Goal: Share content: Share content

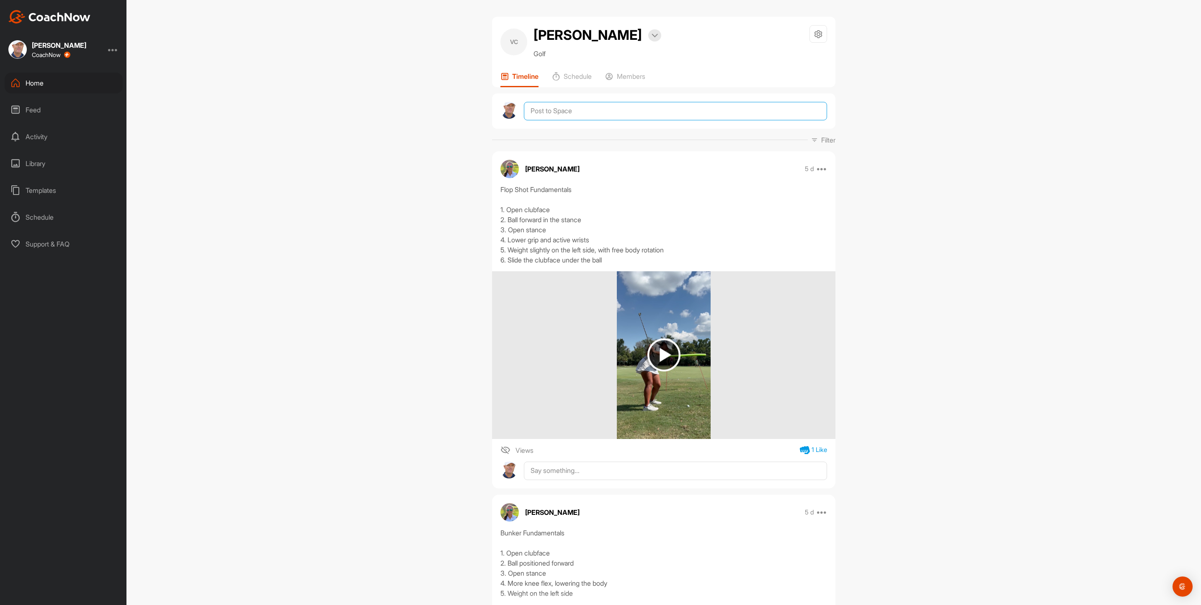
click at [546, 120] on textarea at bounding box center [675, 111] width 303 height 18
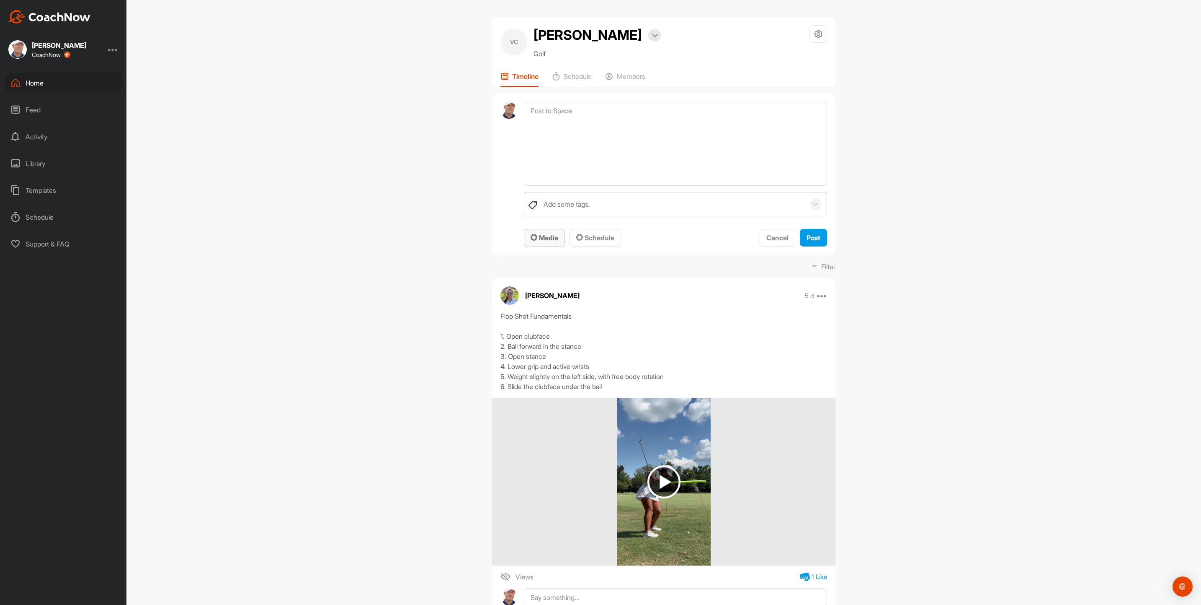
click at [532, 240] on icon "button" at bounding box center [534, 237] width 7 height 7
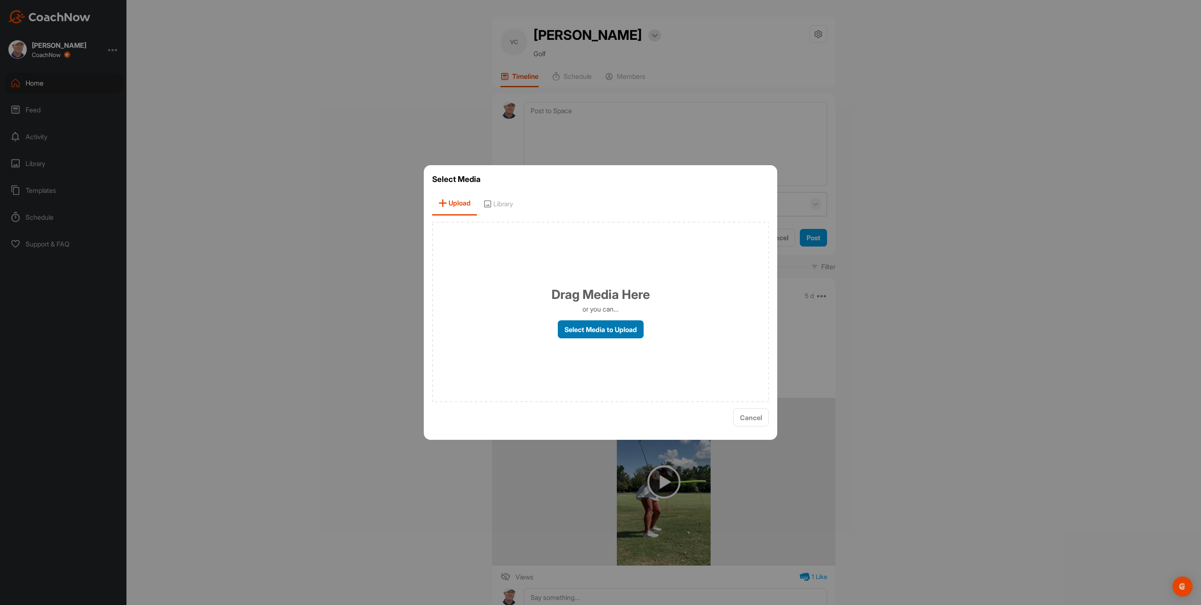
click at [599, 326] on label "Select Media to Upload" at bounding box center [601, 329] width 86 height 18
click at [0, 0] on input "Select Media to Upload" at bounding box center [0, 0] width 0 height 0
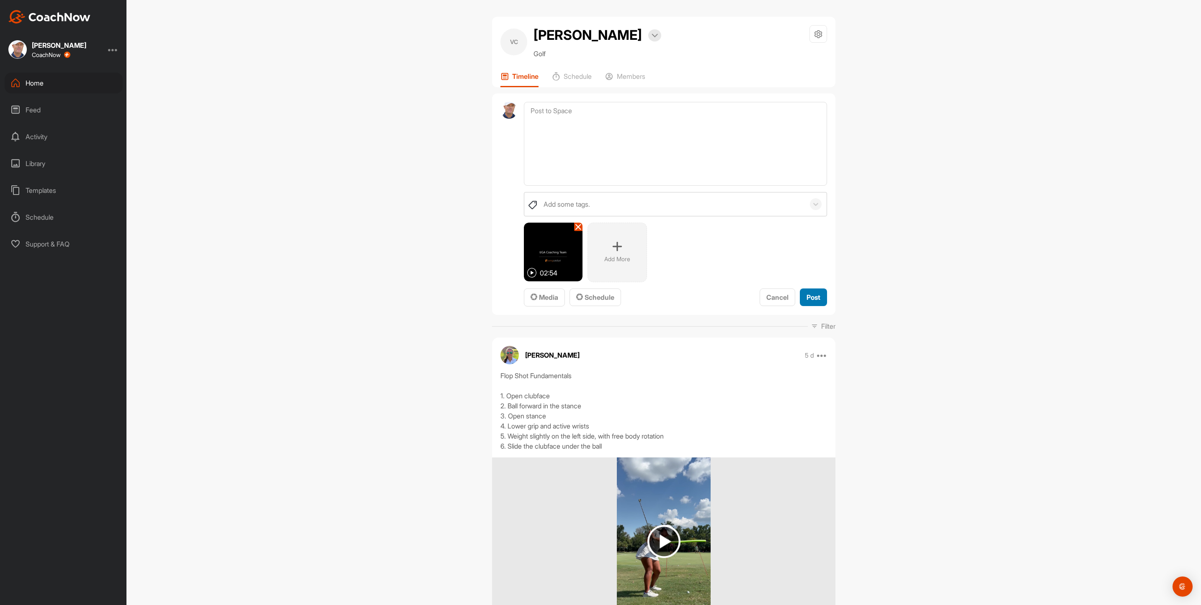
click at [812, 301] on span "Post" at bounding box center [814, 297] width 14 height 8
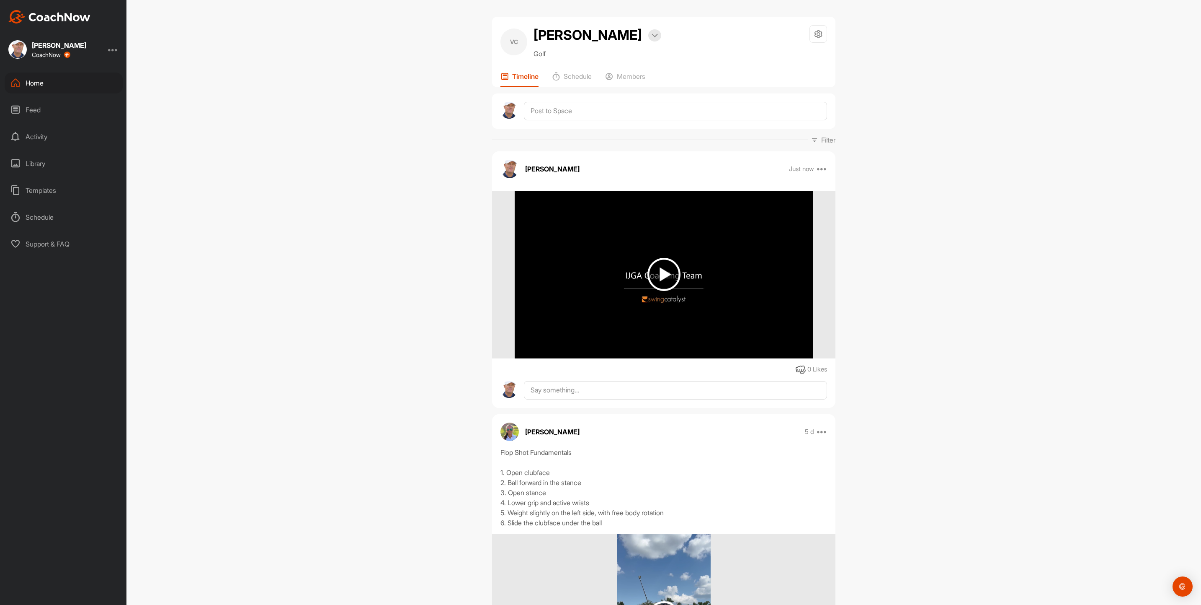
click at [661, 291] on img at bounding box center [664, 274] width 33 height 33
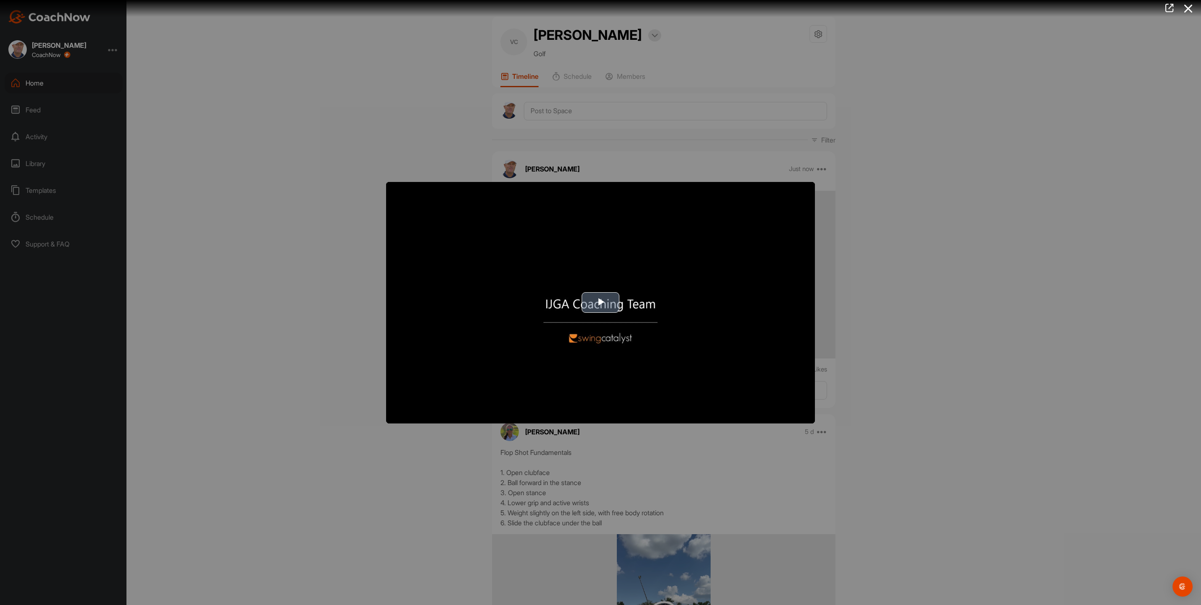
click at [601, 302] on span "Video Player" at bounding box center [601, 302] width 0 height 0
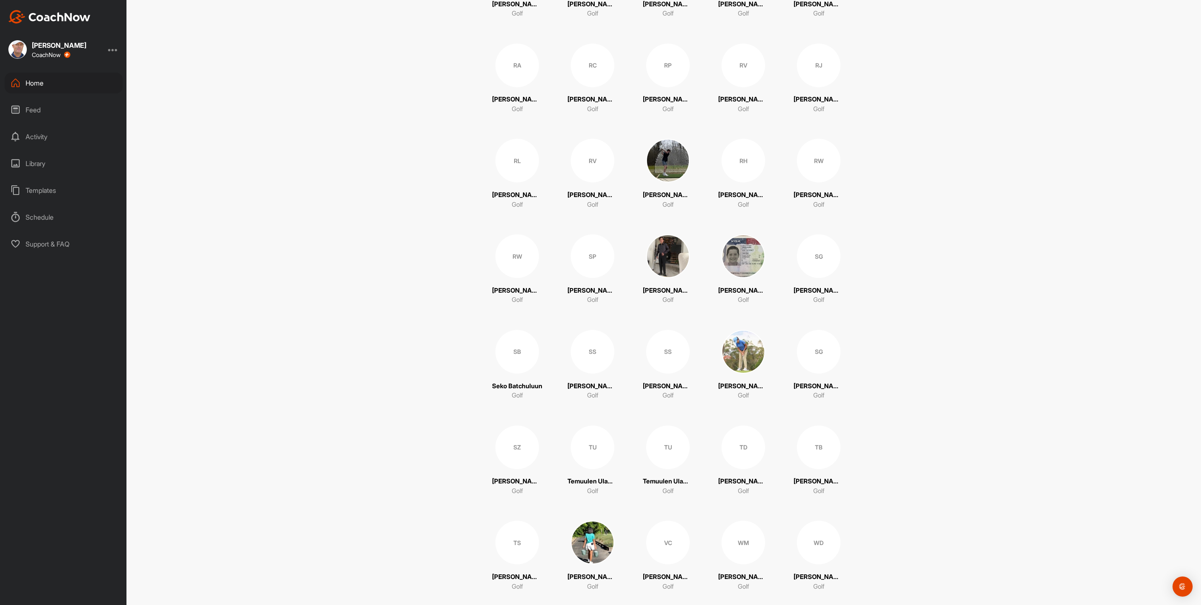
scroll to position [3289, 0]
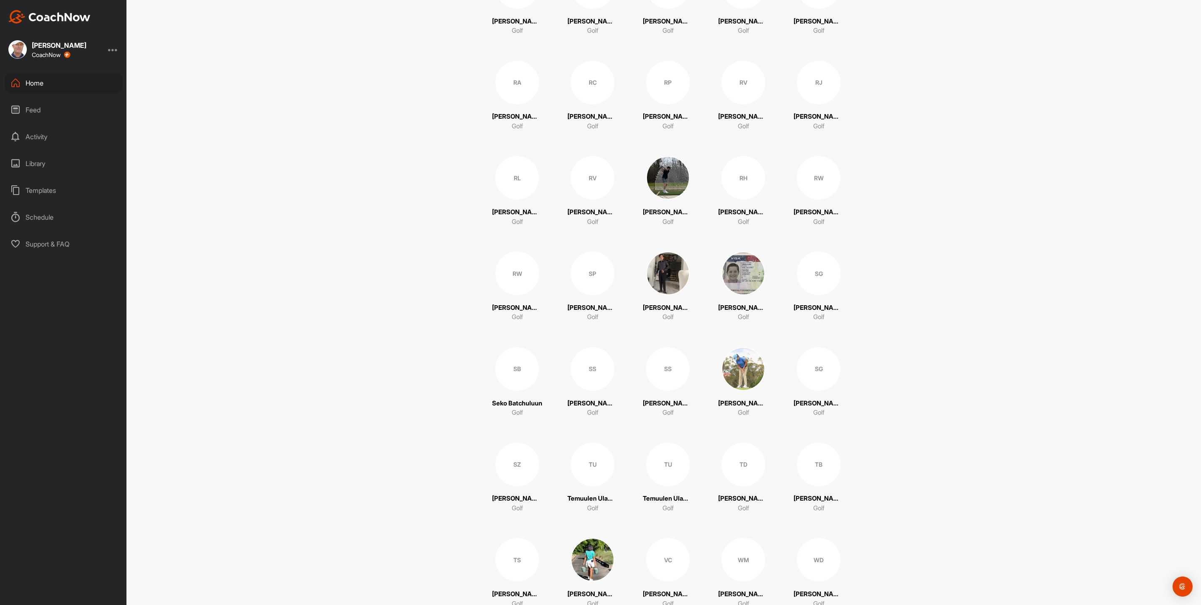
click at [528, 364] on div "SB" at bounding box center [518, 369] width 44 height 44
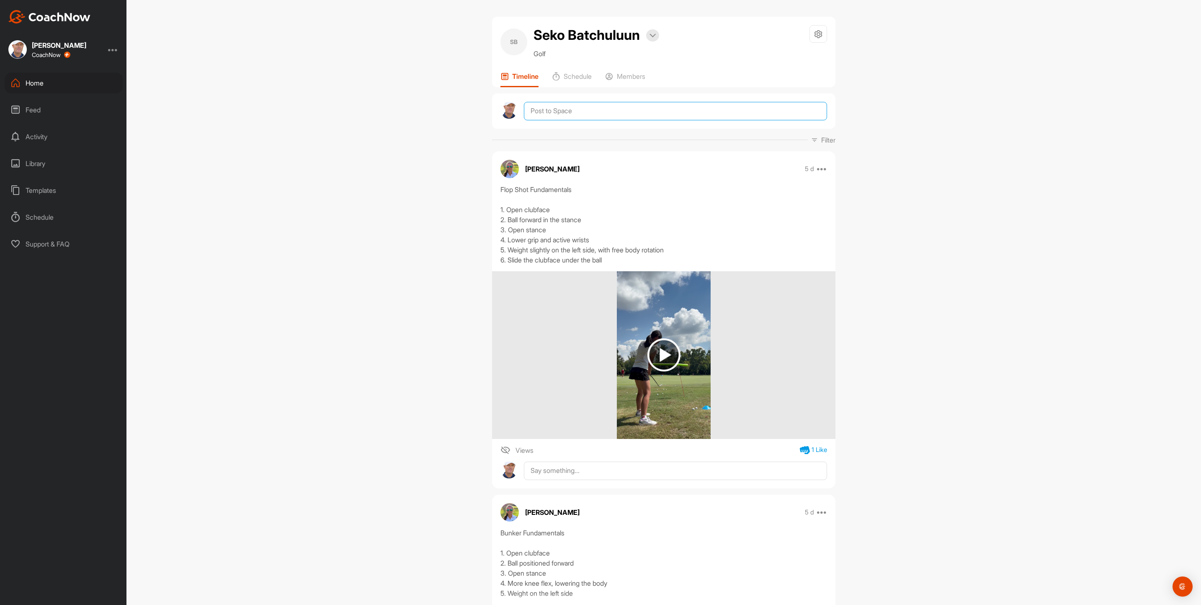
click at [594, 107] on textarea at bounding box center [675, 111] width 303 height 18
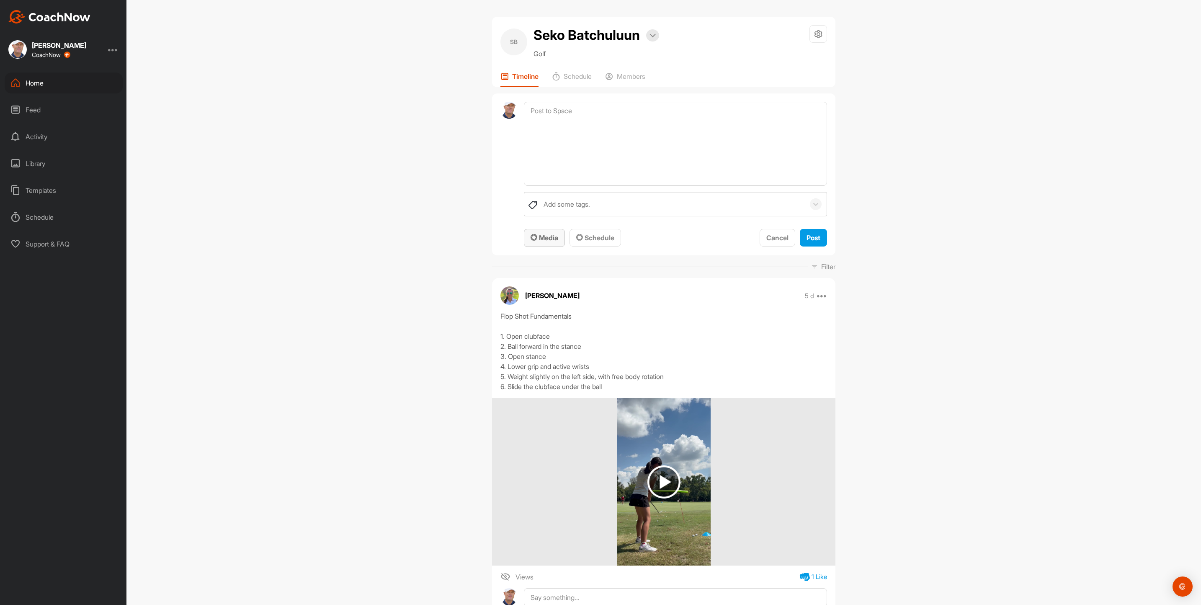
click at [545, 236] on span "Media" at bounding box center [545, 237] width 28 height 8
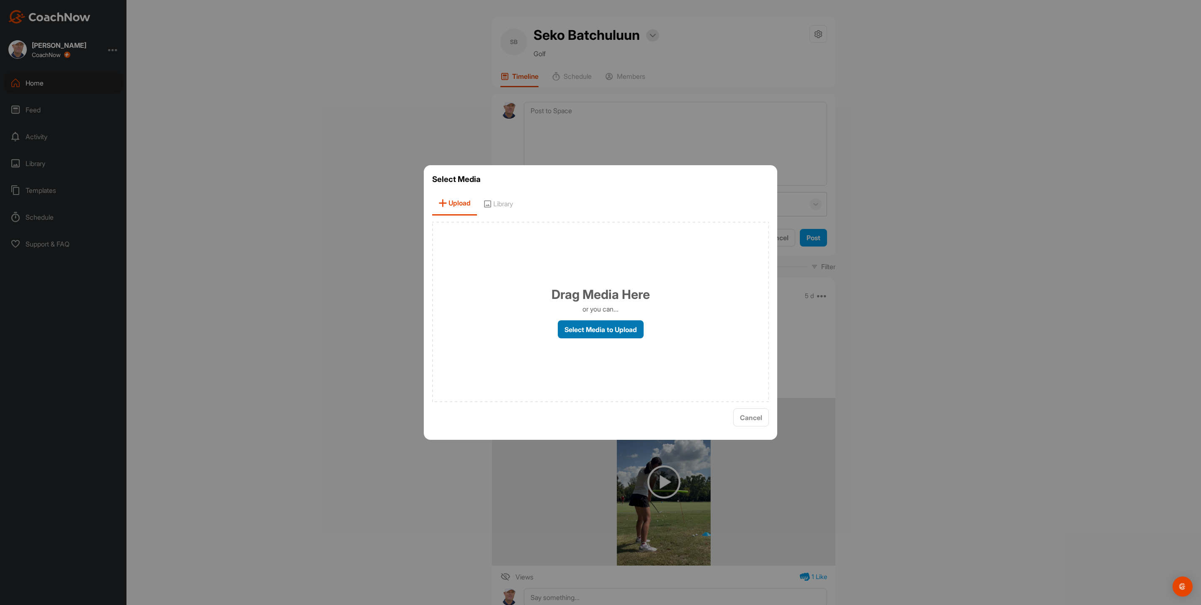
click at [606, 326] on label "Select Media to Upload" at bounding box center [601, 329] width 86 height 18
click at [0, 0] on input "Select Media to Upload" at bounding box center [0, 0] width 0 height 0
click at [584, 325] on label "Select Media to Upload" at bounding box center [601, 329] width 86 height 18
click at [584, 324] on label "Select Media to Upload" at bounding box center [601, 329] width 86 height 18
click at [0, 0] on input "Select Media to Upload" at bounding box center [0, 0] width 0 height 0
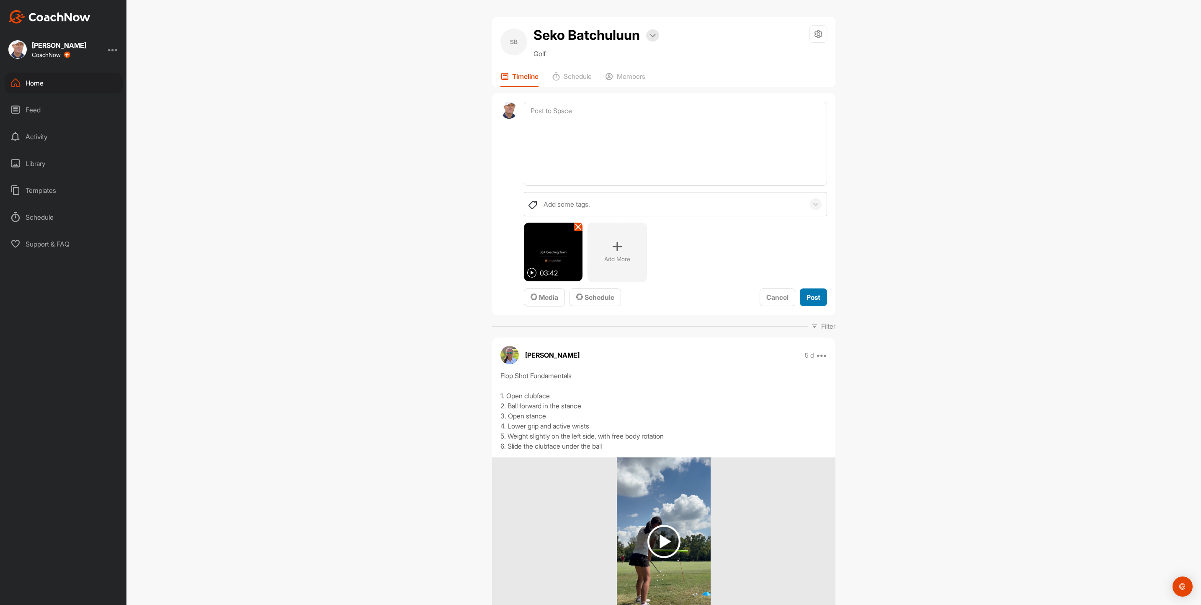
click at [809, 291] on button "Post" at bounding box center [813, 297] width 27 height 18
